Goal: Task Accomplishment & Management: Manage account settings

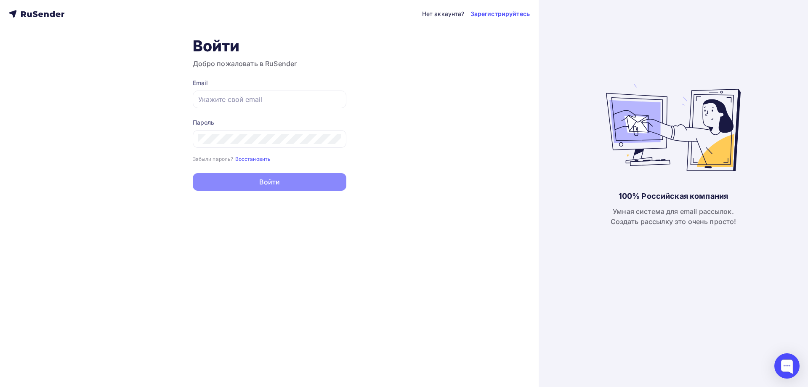
type input "[PERSON_NAME][EMAIL_ADDRESS][DOMAIN_NAME]"
click at [283, 182] on button "Войти" at bounding box center [270, 182] width 154 height 18
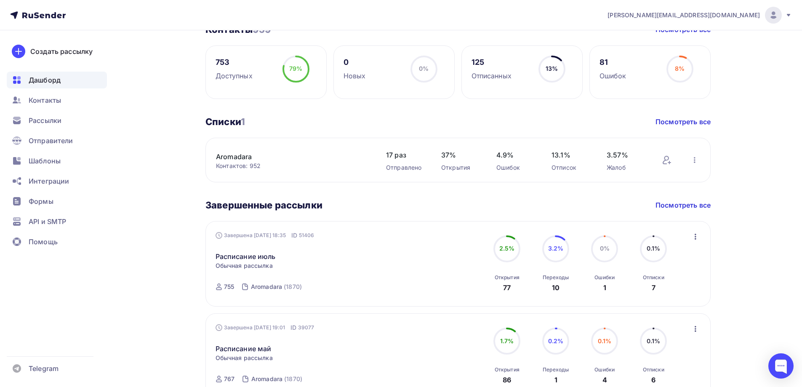
scroll to position [168, 0]
click at [72, 117] on div "Рассылки" at bounding box center [57, 120] width 100 height 17
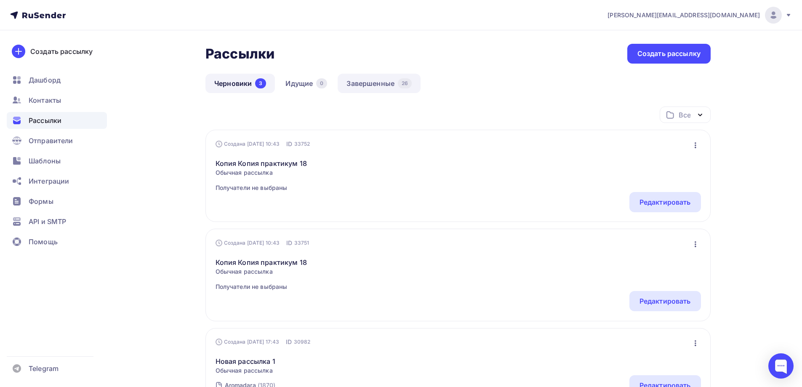
click at [353, 82] on link "Завершенные 26" at bounding box center [379, 83] width 83 height 19
